Goal: Information Seeking & Learning: Learn about a topic

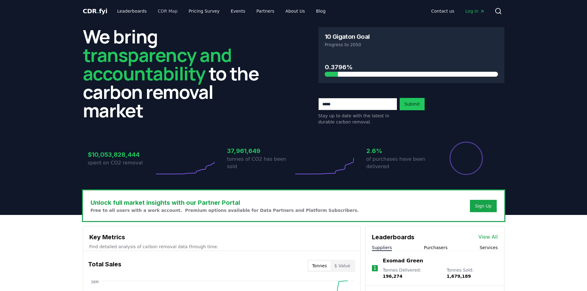
click at [153, 9] on link "CDR Map" at bounding box center [168, 11] width 30 height 11
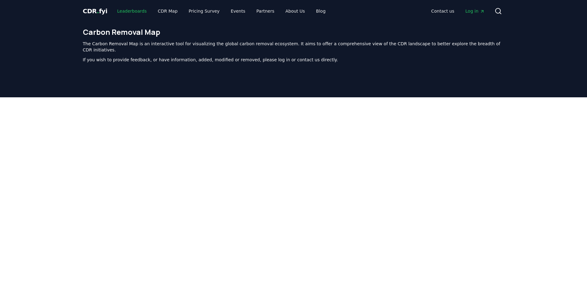
click at [130, 9] on link "Leaderboards" at bounding box center [131, 11] width 39 height 11
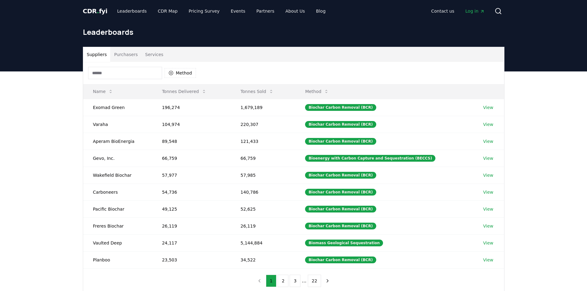
click at [41, 188] on div "Suppliers Purchasers Services Method Name Tonnes Delivered Tonnes Sold Method E…" at bounding box center [293, 194] width 587 height 247
click at [129, 55] on button "Purchasers" at bounding box center [125, 54] width 31 height 15
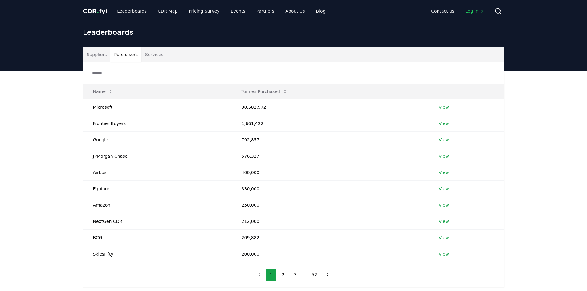
drag, startPoint x: 70, startPoint y: 165, endPoint x: 68, endPoint y: 138, distance: 27.5
click at [70, 165] on div "Suppliers Purchasers Services Name Tonnes Purchased Microsoft 30,582,972 View F…" at bounding box center [293, 191] width 587 height 240
click at [68, 138] on div "Suppliers Purchasers Services Name Tonnes Purchased Microsoft 30,582,972 View F…" at bounding box center [293, 191] width 587 height 240
click at [68, 154] on div "Suppliers Purchasers Services Name Tonnes Purchased Microsoft 30,582,972 View F…" at bounding box center [293, 191] width 587 height 240
